Goal: Information Seeking & Learning: Learn about a topic

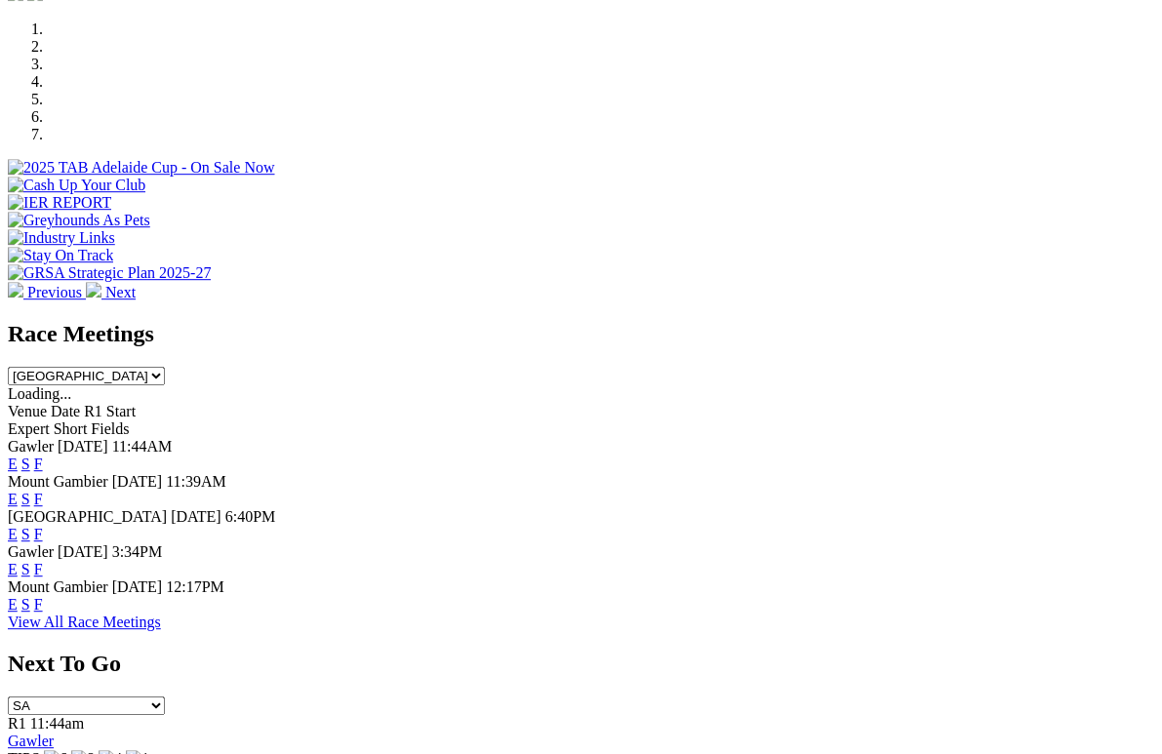
scroll to position [596, 0]
click at [43, 491] on link "F" at bounding box center [38, 499] width 9 height 17
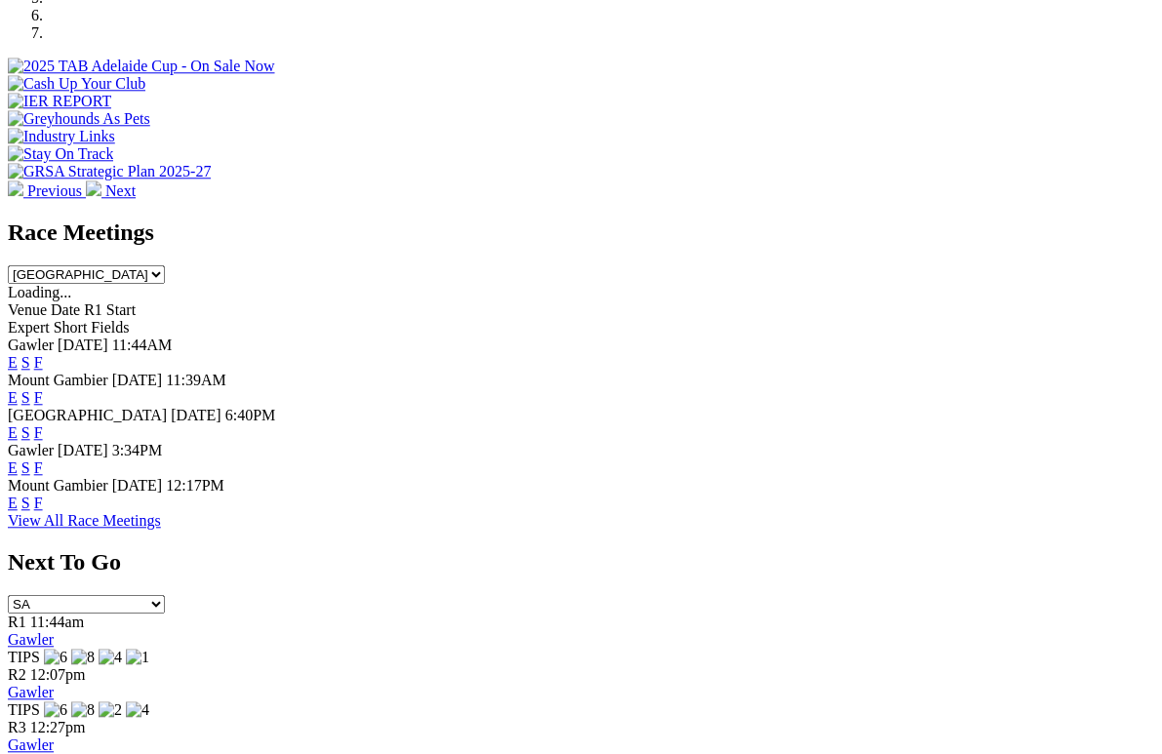
scroll to position [697, 0]
click at [43, 495] on link "F" at bounding box center [38, 503] width 9 height 17
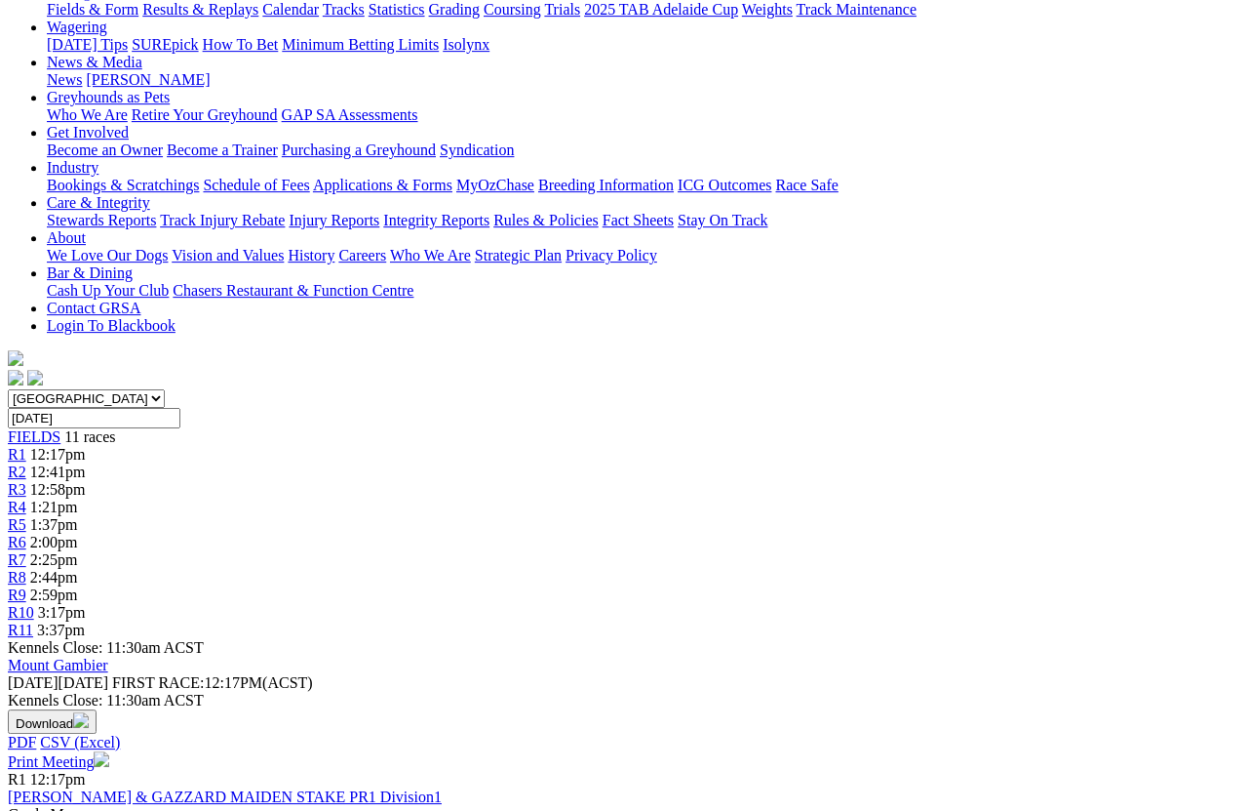
scroll to position [244, 0]
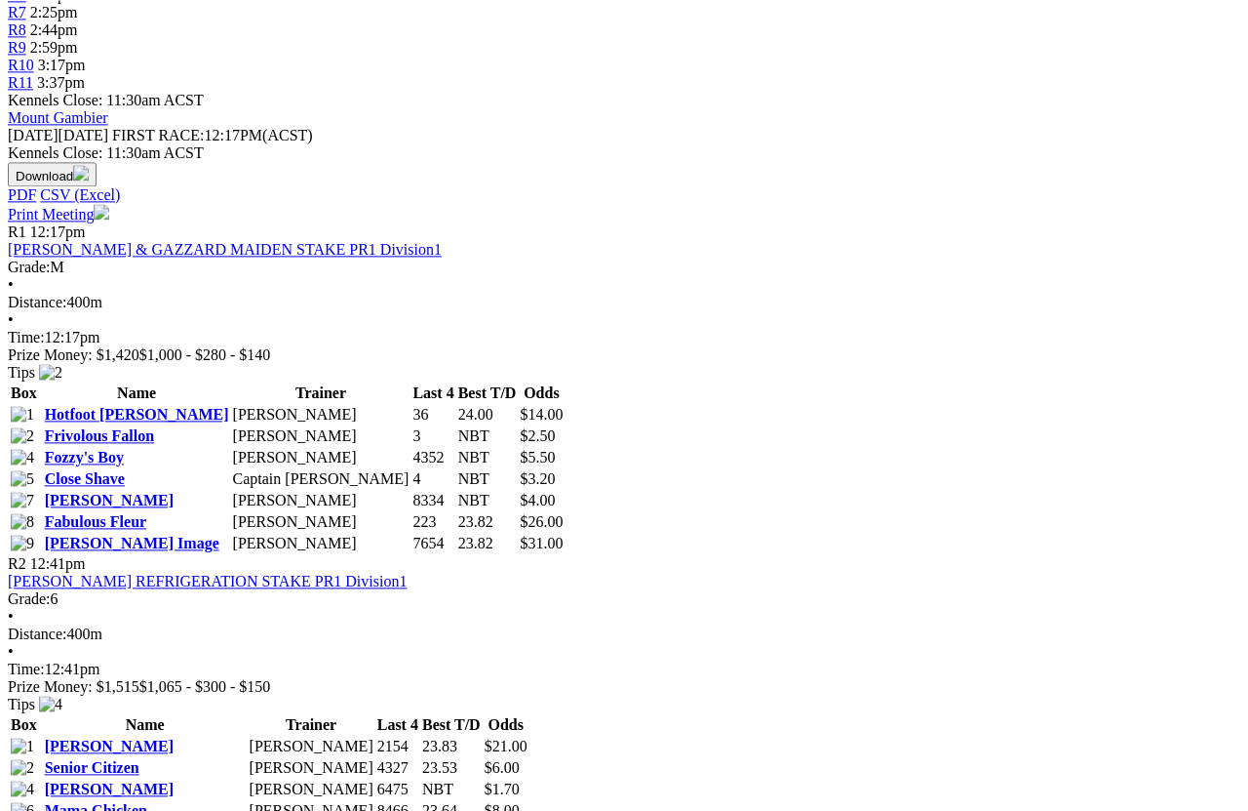
scroll to position [794, 0]
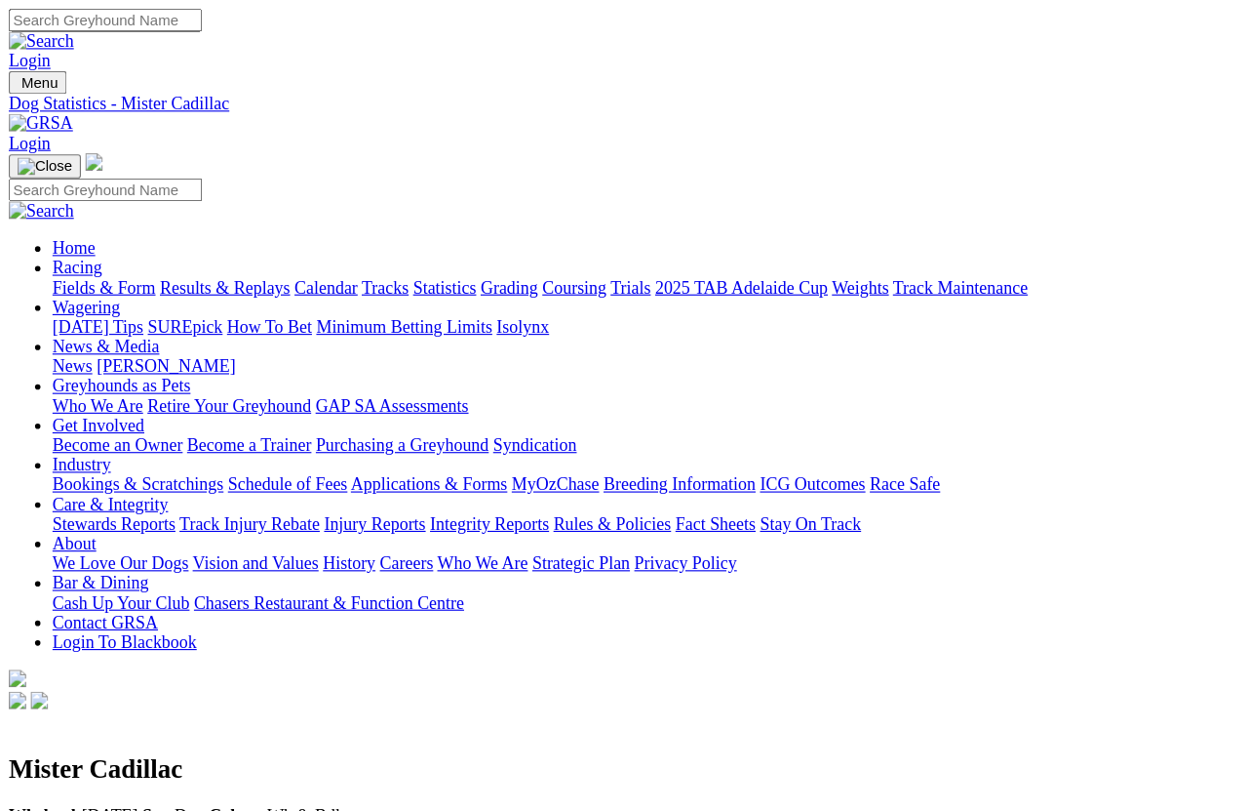
scroll to position [25, 0]
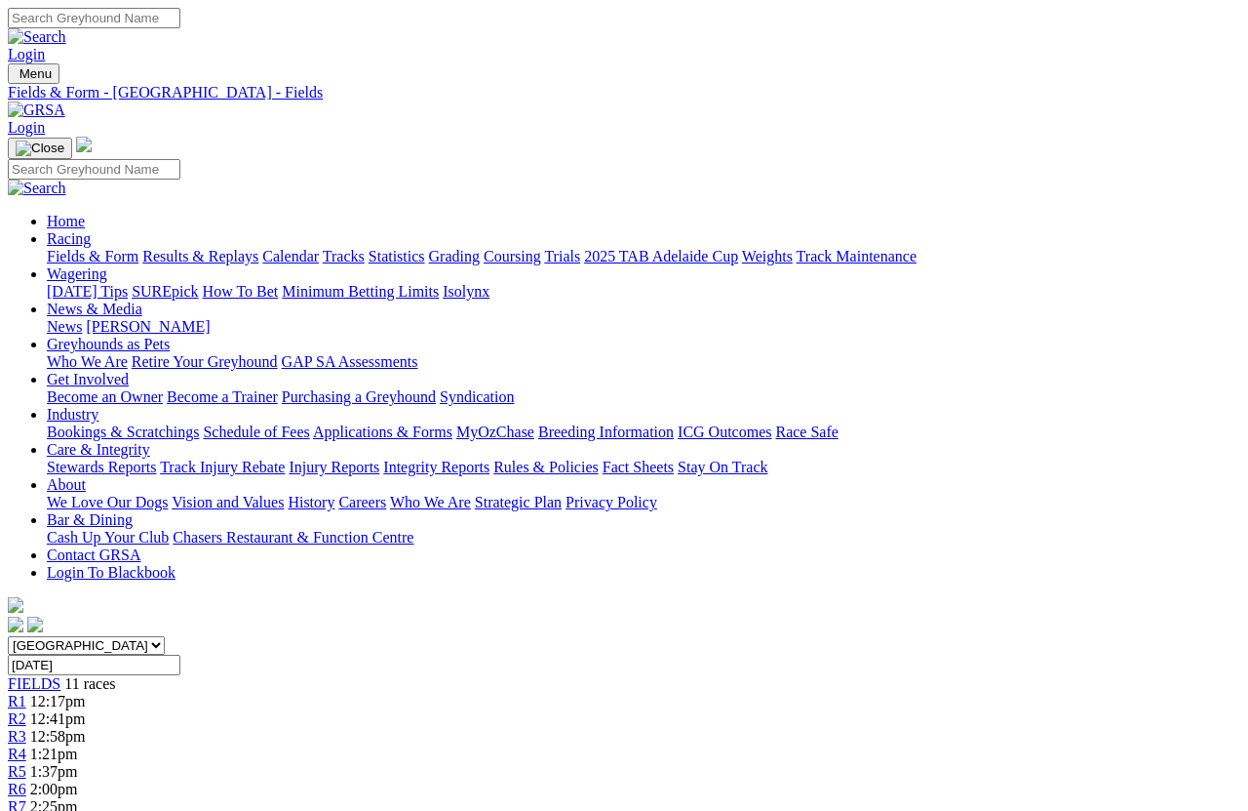
scroll to position [881, 0]
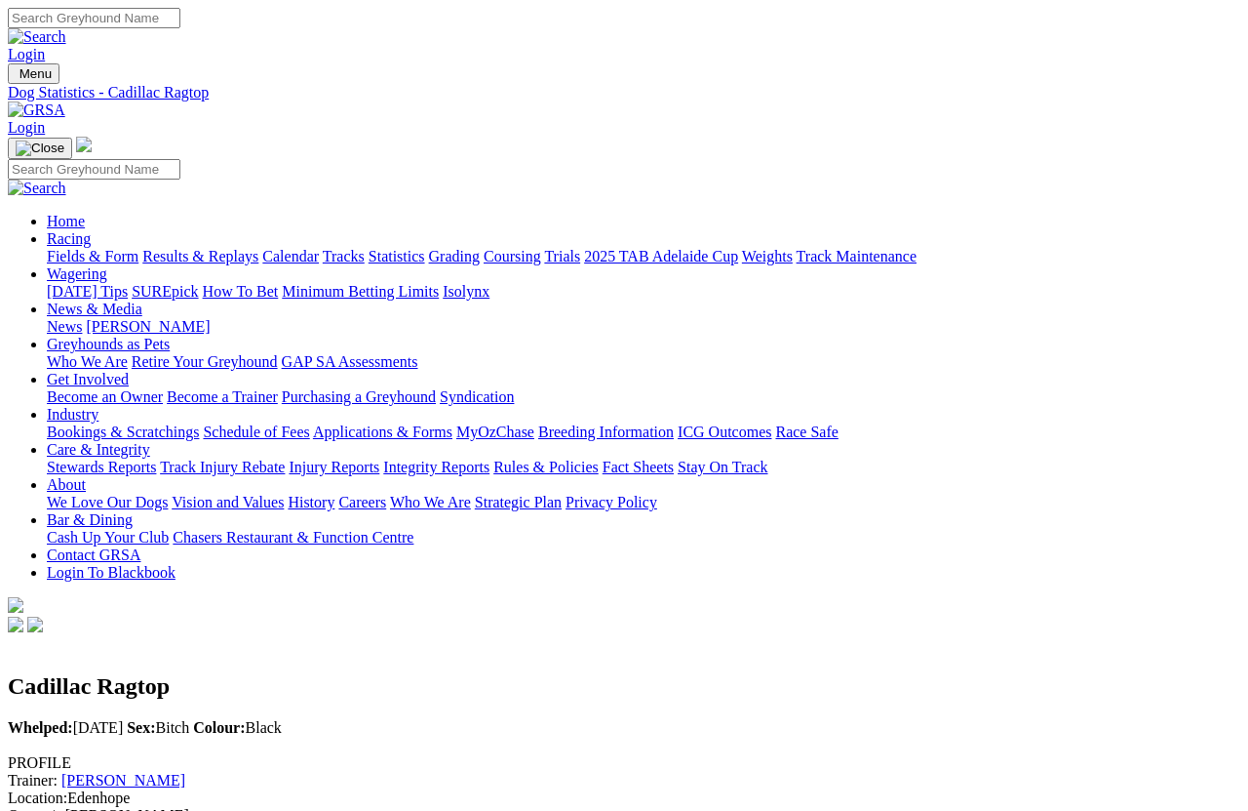
click at [319, 248] on link "Calendar" at bounding box center [290, 256] width 57 height 17
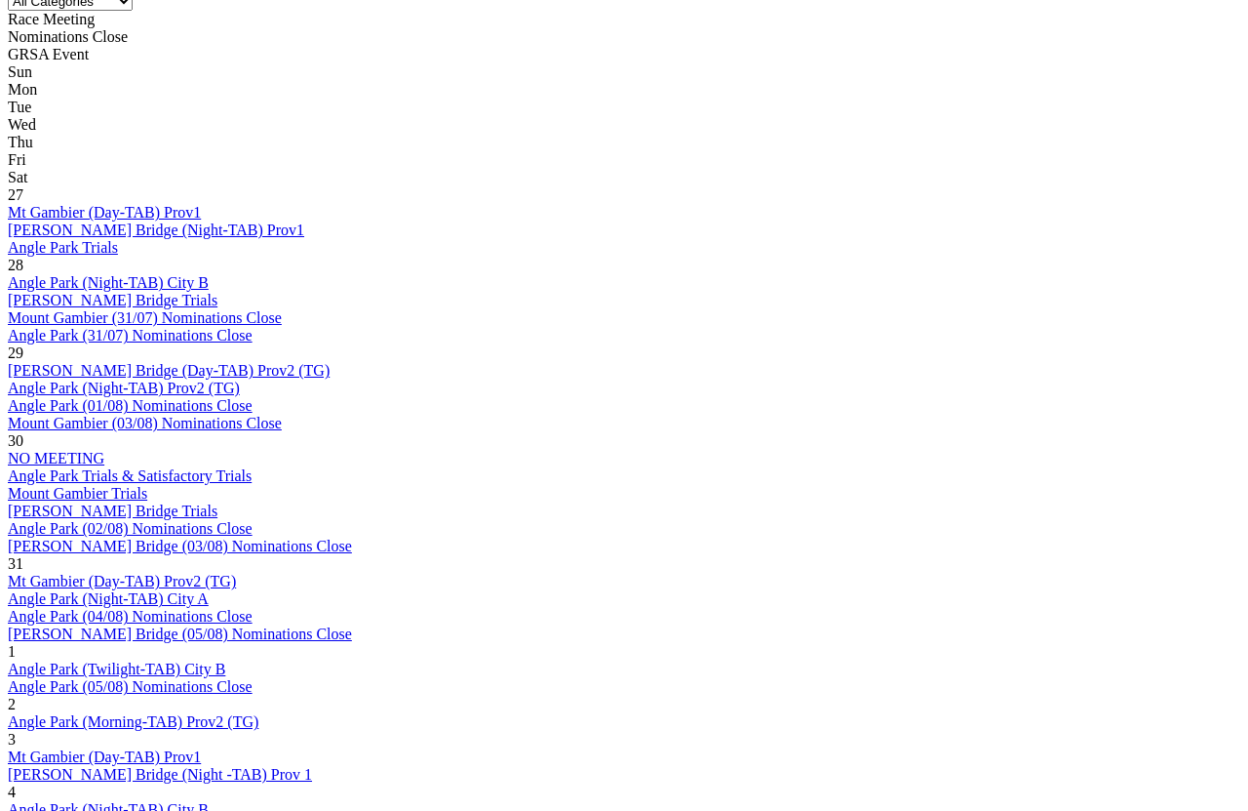
scroll to position [898, 0]
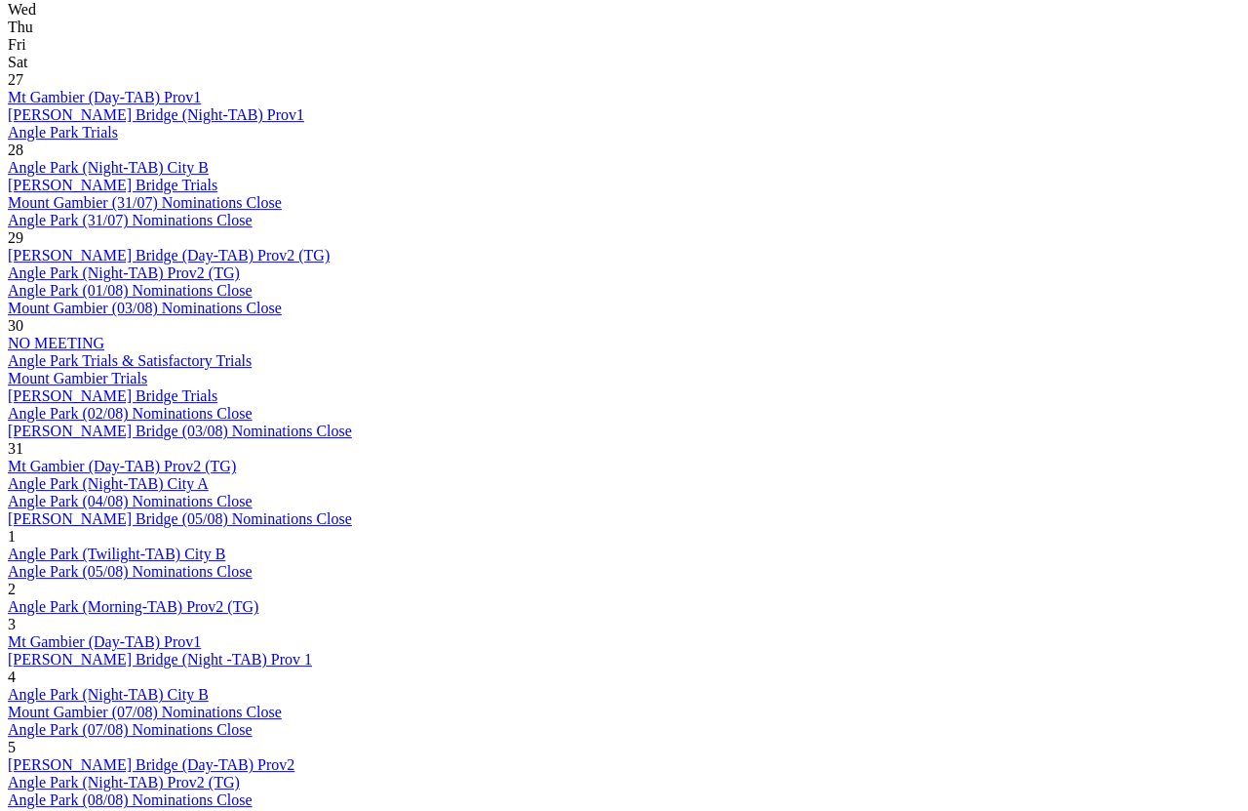
scroll to position [1023, 0]
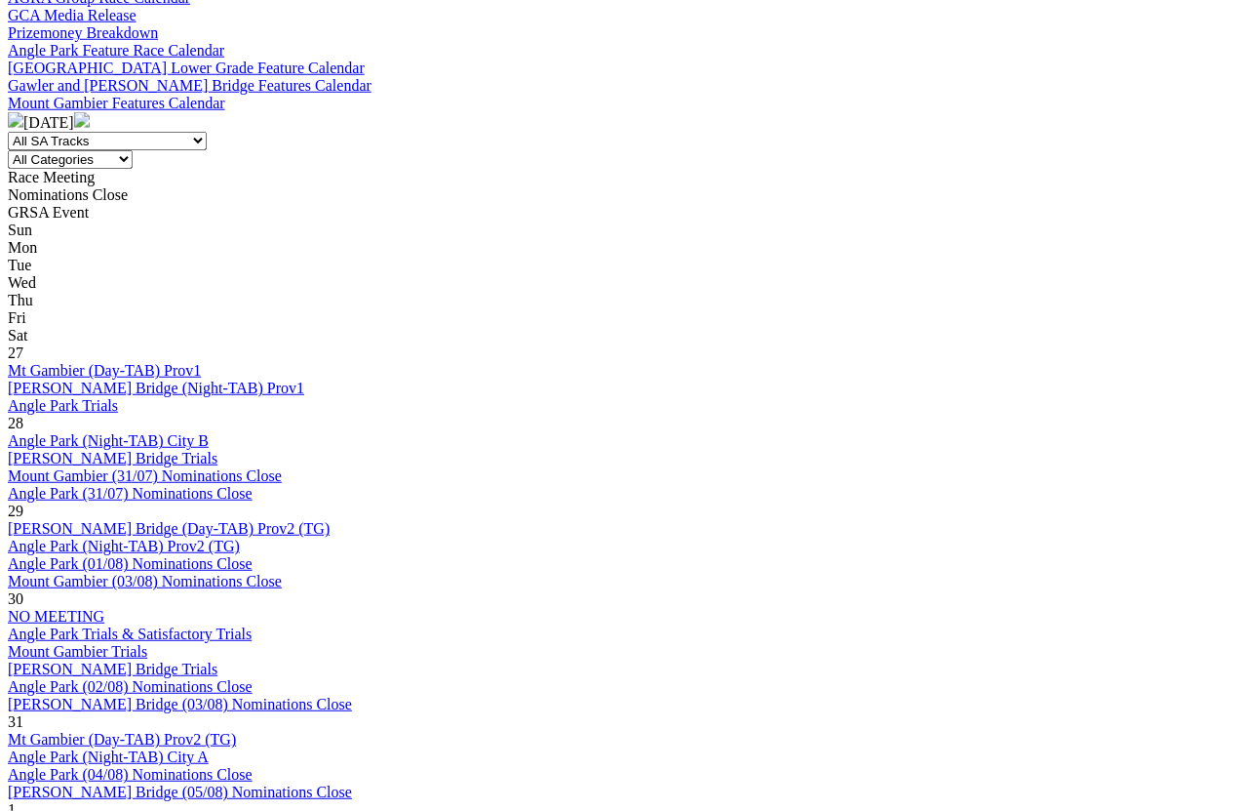
scroll to position [762, 0]
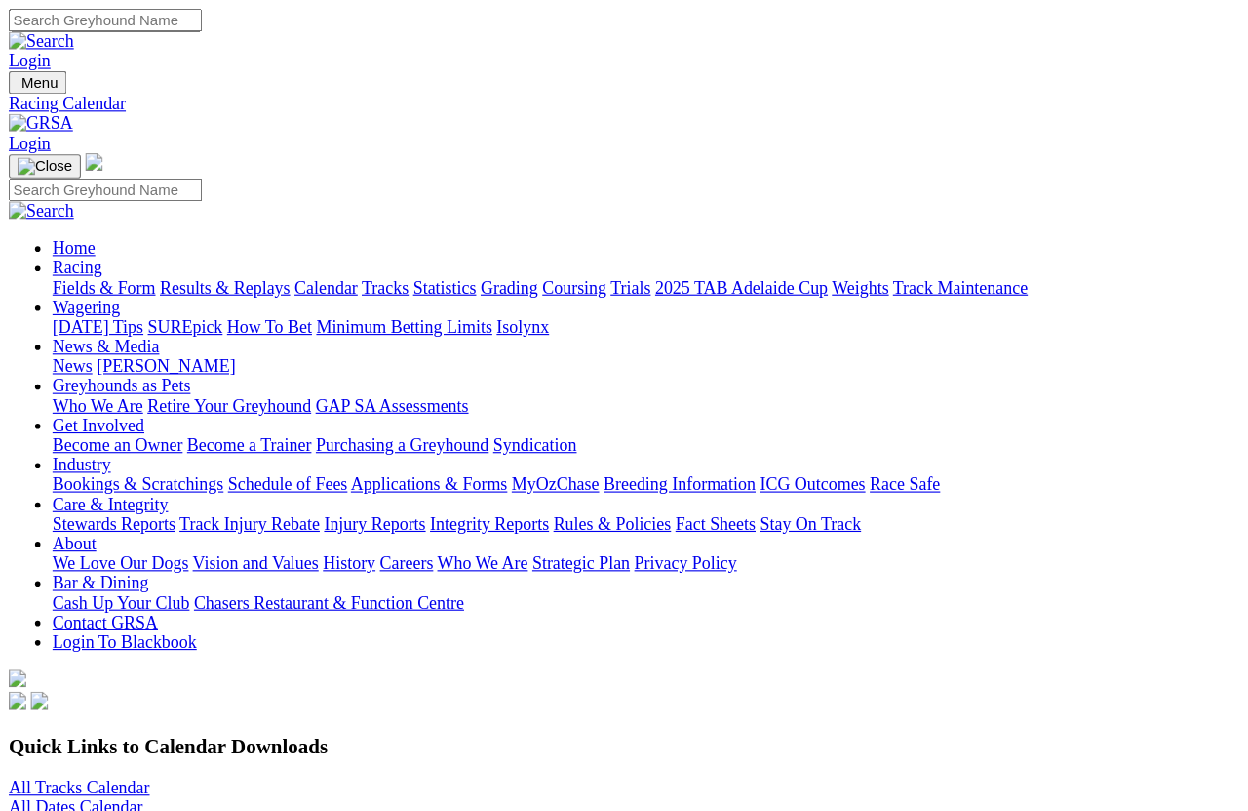
scroll to position [922, 0]
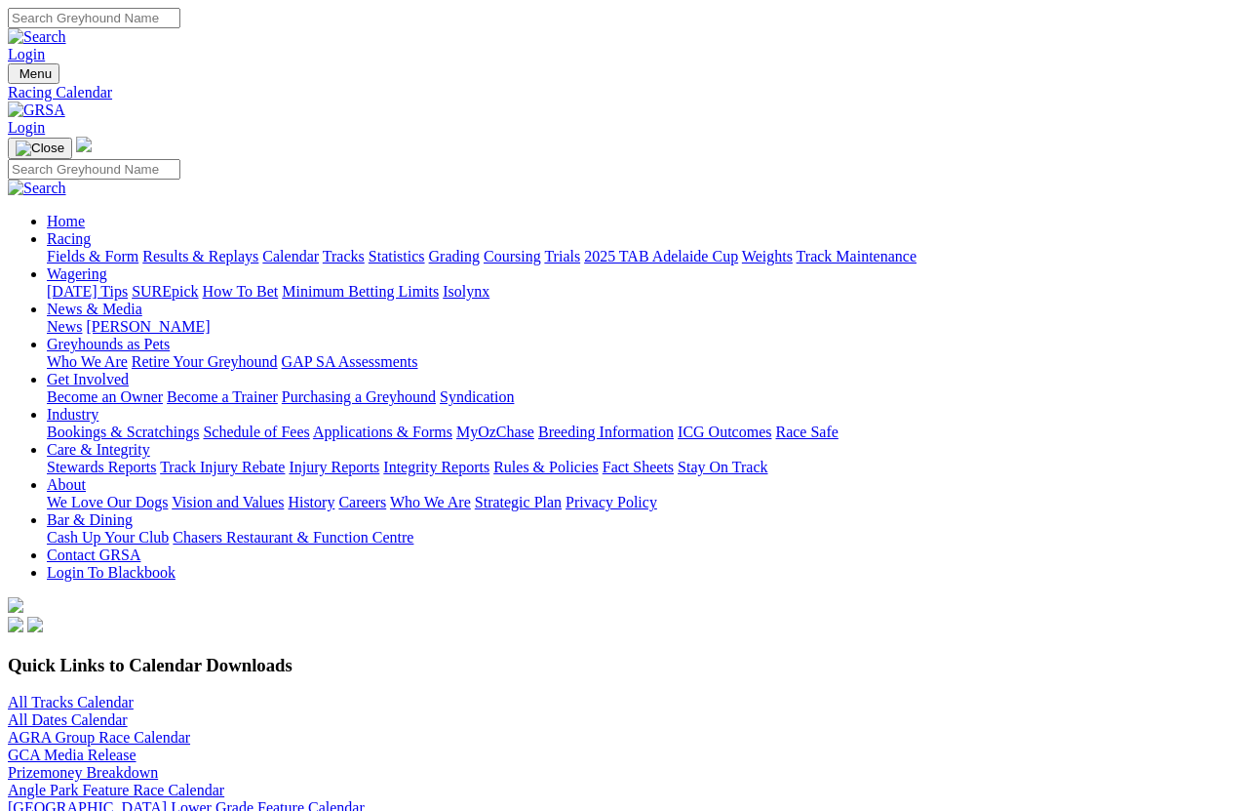
click at [365, 248] on link "Tracks" at bounding box center [344, 256] width 42 height 17
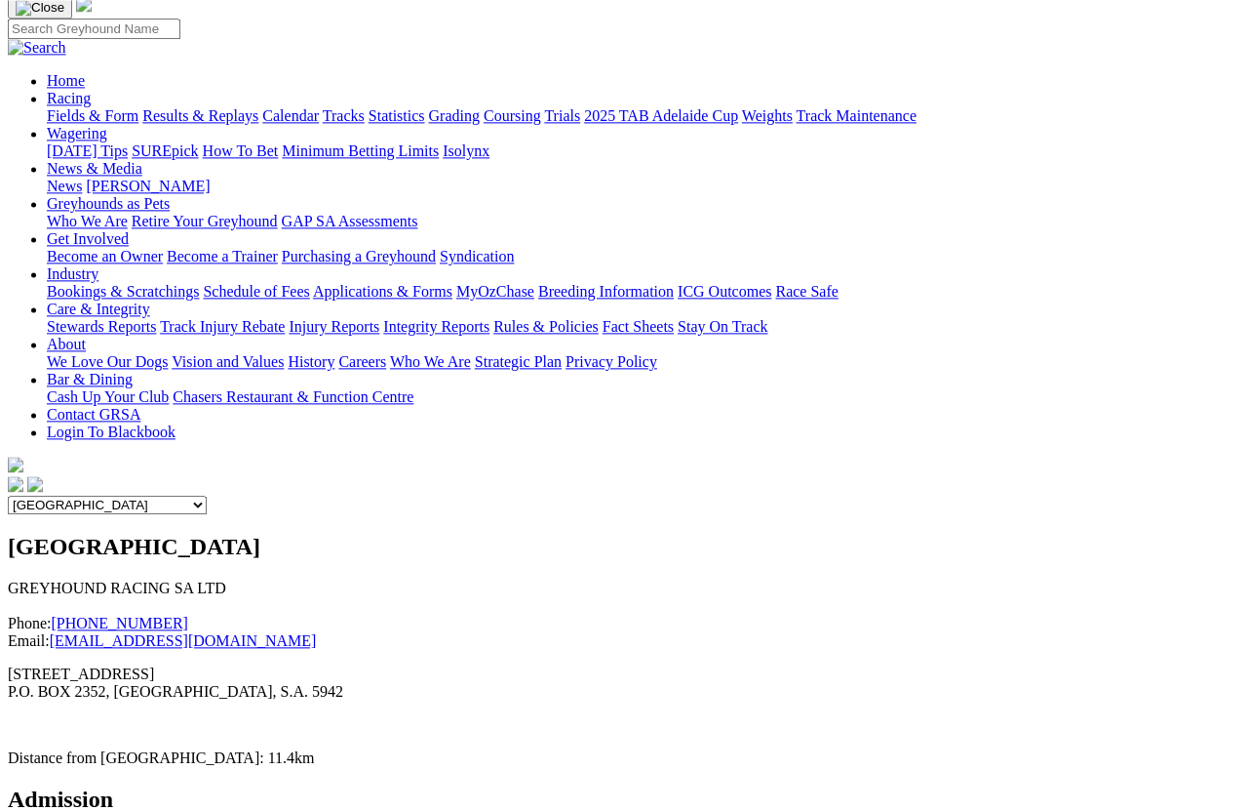
scroll to position [143, 0]
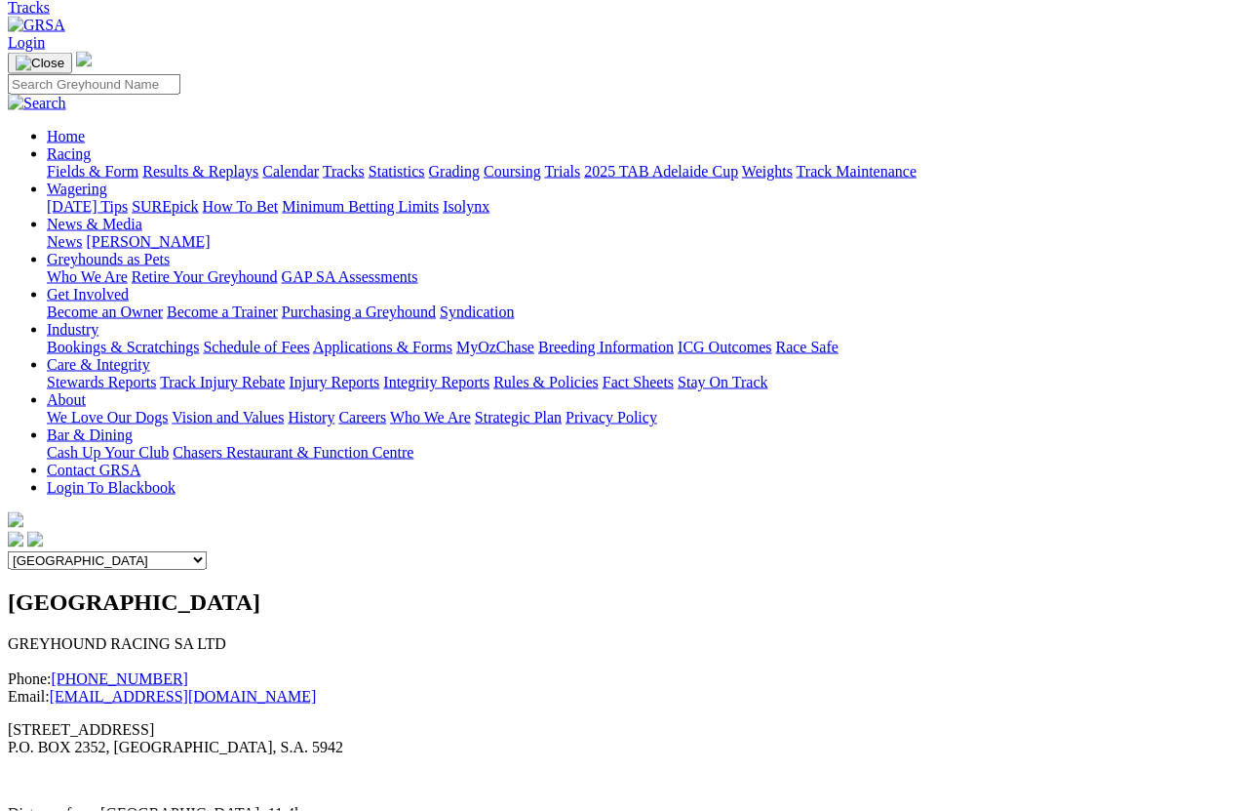
click at [207, 551] on select "Angle Park Gawler [GEOGRAPHIC_DATA] [PERSON_NAME][GEOGRAPHIC_DATA] [US_STATE] G…" at bounding box center [107, 560] width 199 height 19
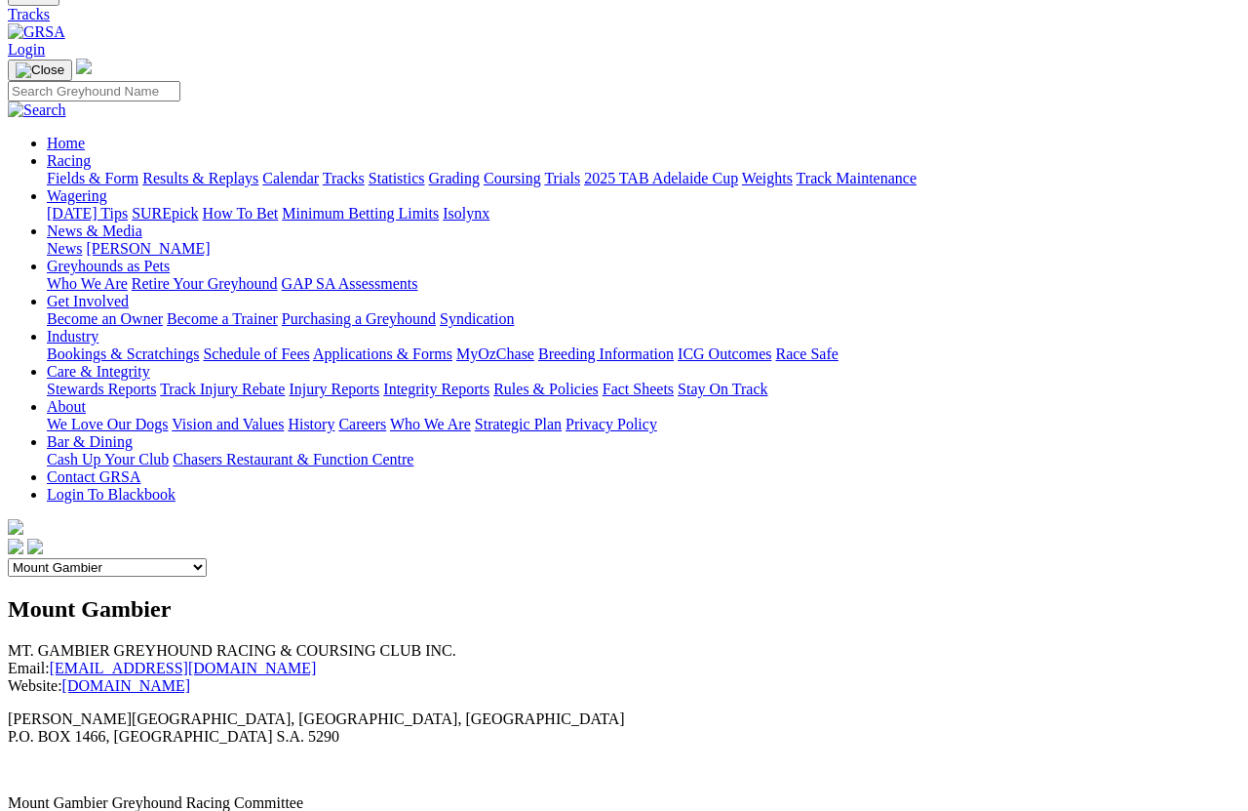
scroll to position [0, 0]
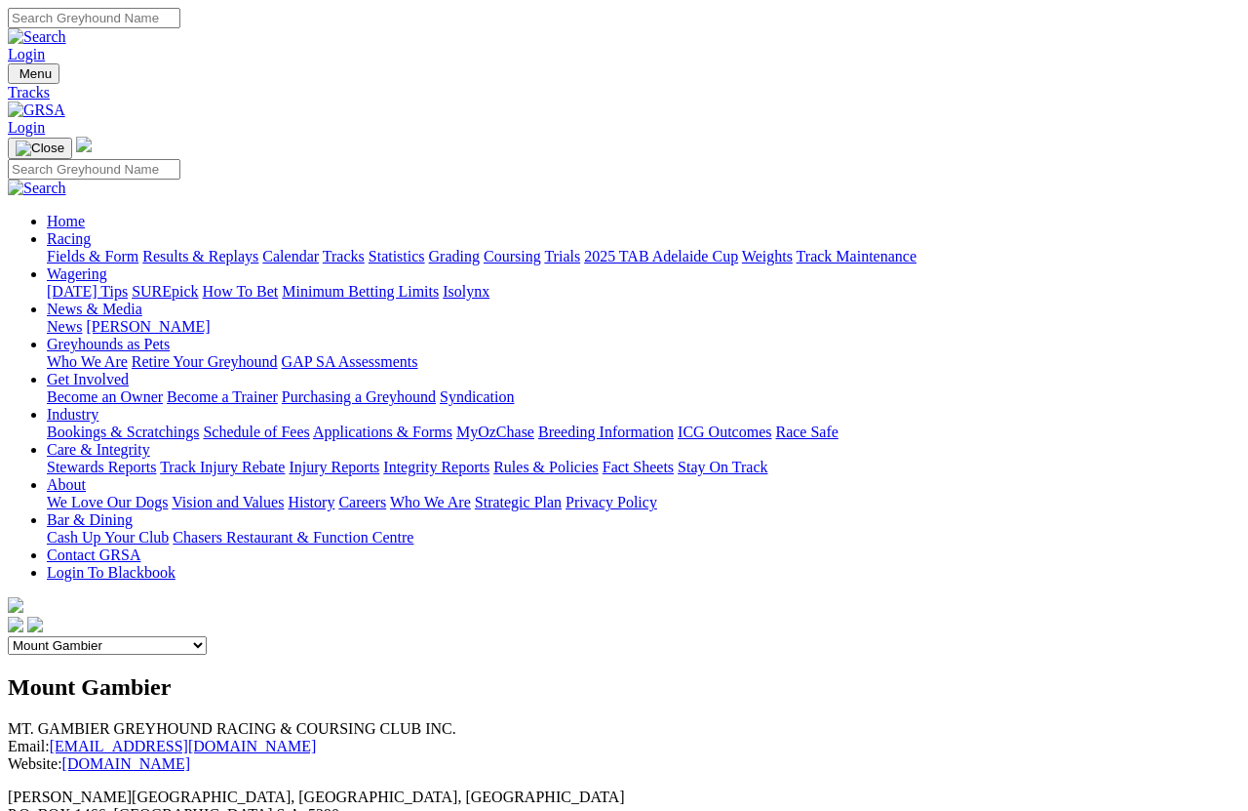
click at [207, 636] on select "Angle Park Gawler Mount Gambier Murray Bridge Virginia GOTBA Coursing" at bounding box center [107, 645] width 199 height 19
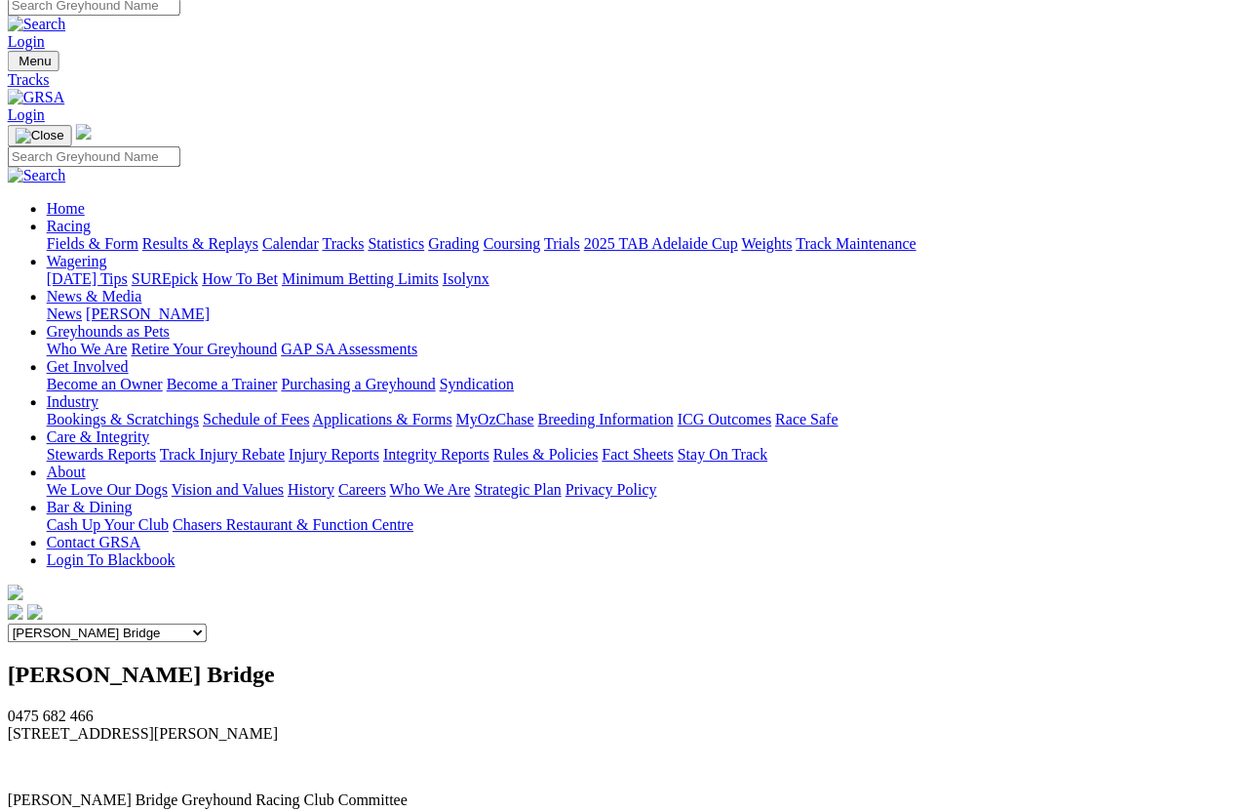
scroll to position [12, 0]
click at [207, 624] on select "Angle Park Gawler Mount Gambier Murray Bridge Virginia GOTBA Coursing" at bounding box center [107, 633] width 199 height 19
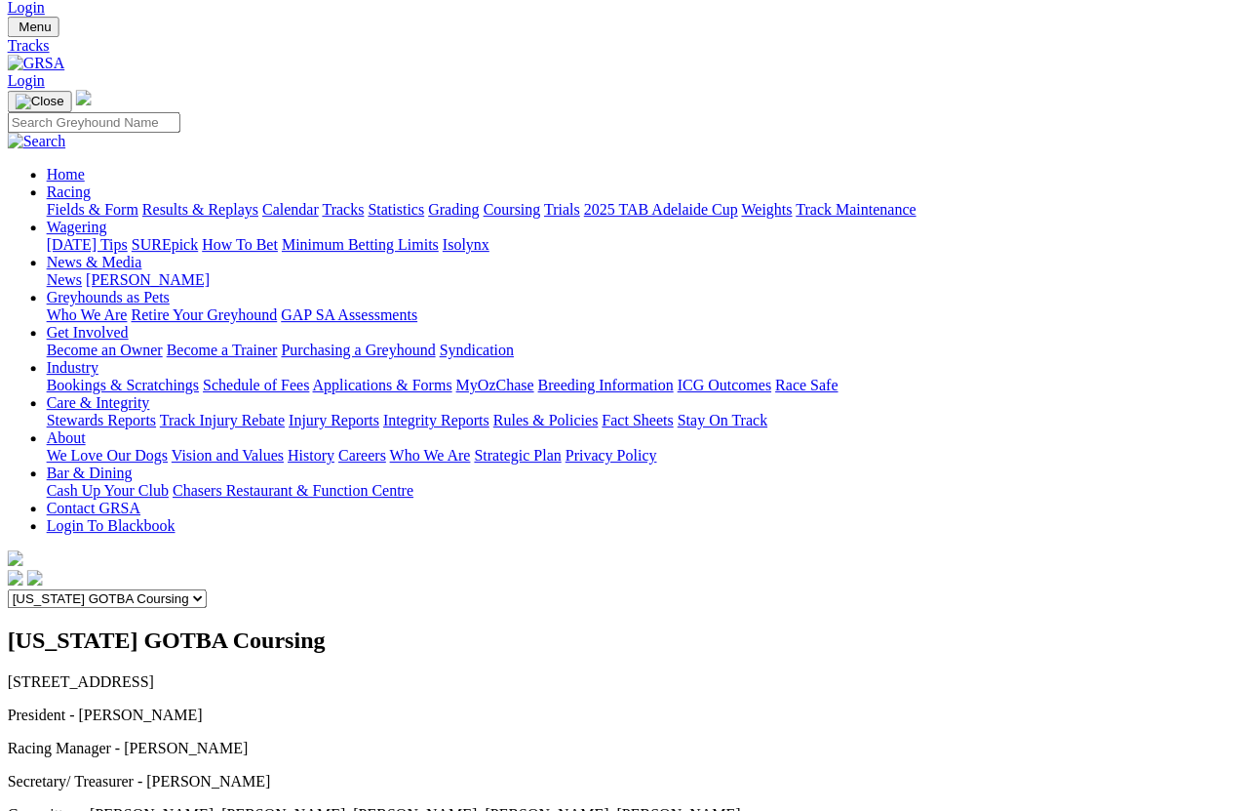
scroll to position [0, 0]
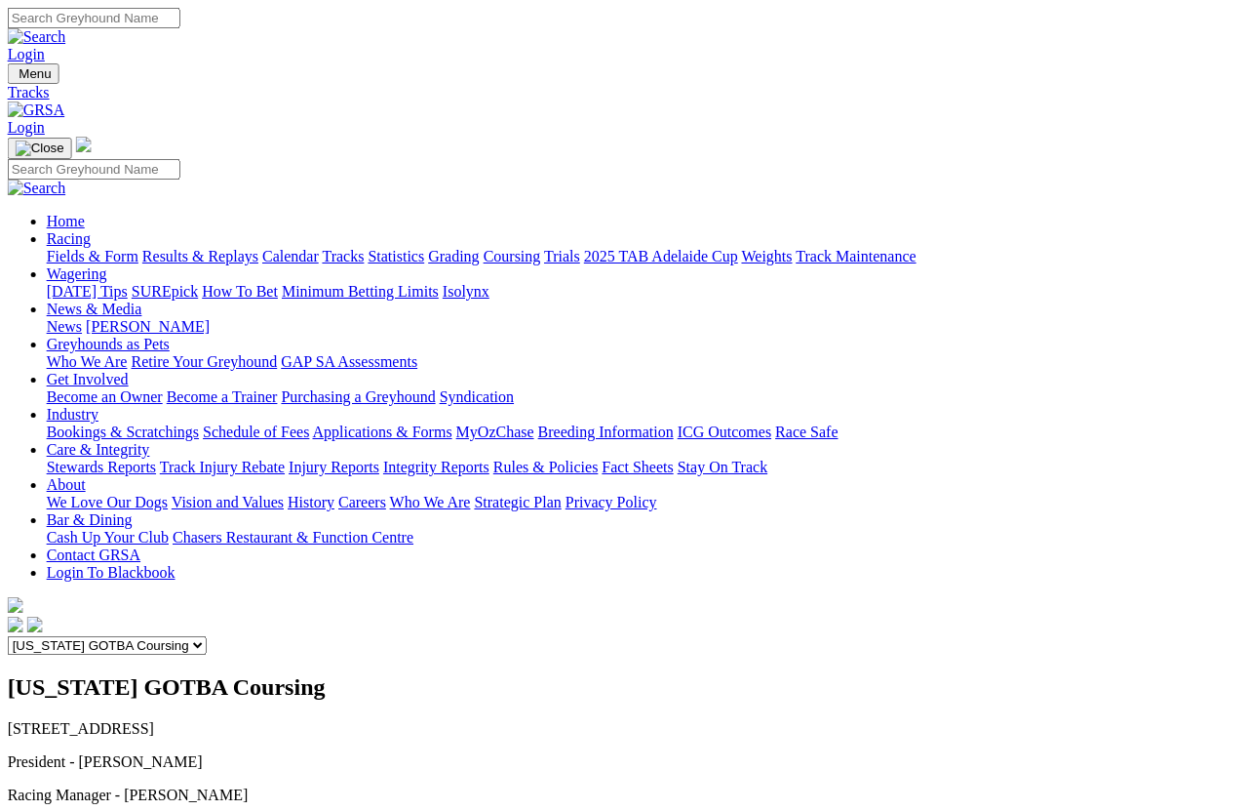
click at [207, 636] on select "Angle Park Gawler Mount Gambier Murray Bridge Virginia GOTBA Coursing" at bounding box center [107, 645] width 199 height 19
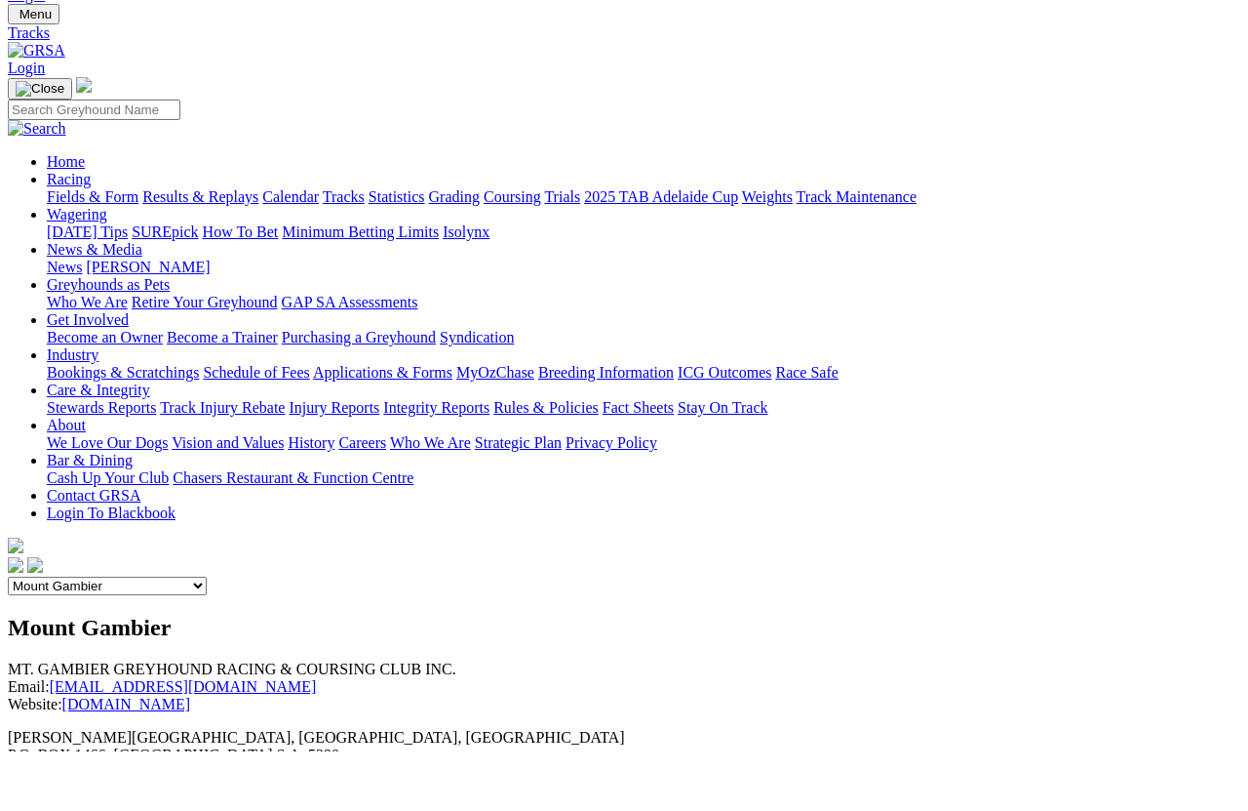
scroll to position [59, 0]
click at [207, 576] on select "Angle Park Gawler Mount Gambier Murray Bridge Virginia GOTBA Coursing" at bounding box center [107, 585] width 199 height 19
select select "2"
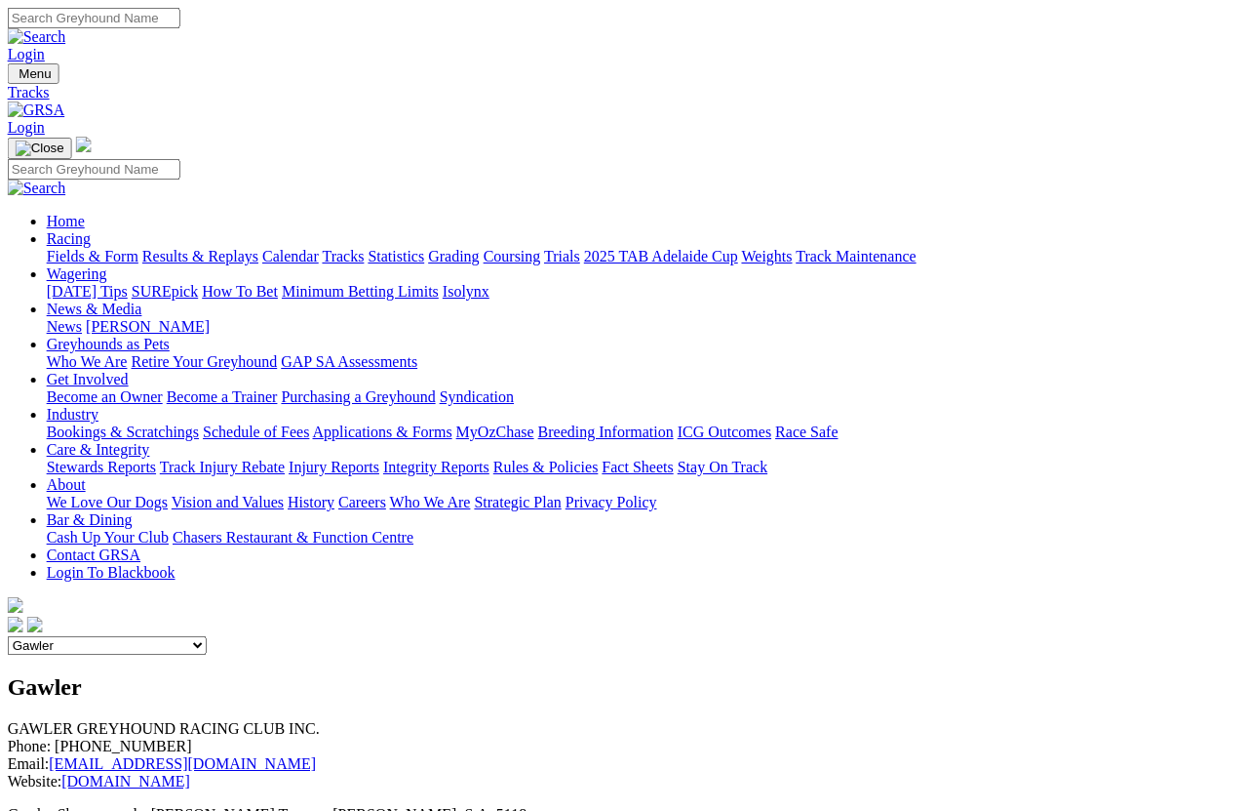
scroll to position [0, 1]
